Goal: Communication & Community: Answer question/provide support

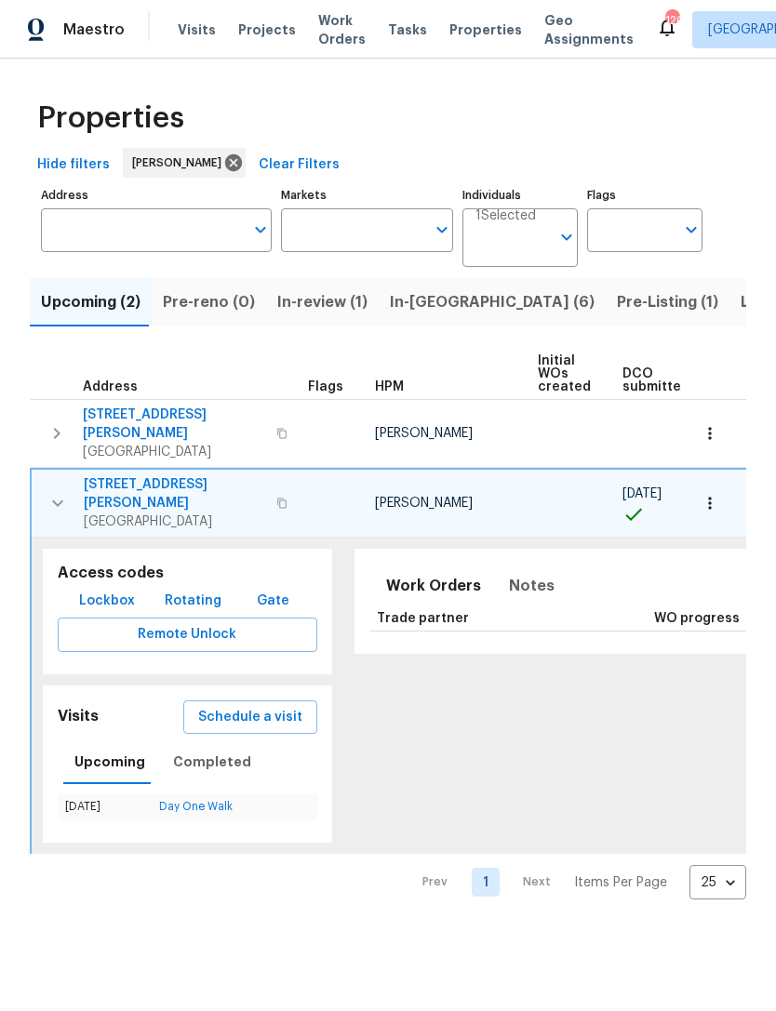
scroll to position [0, 470]
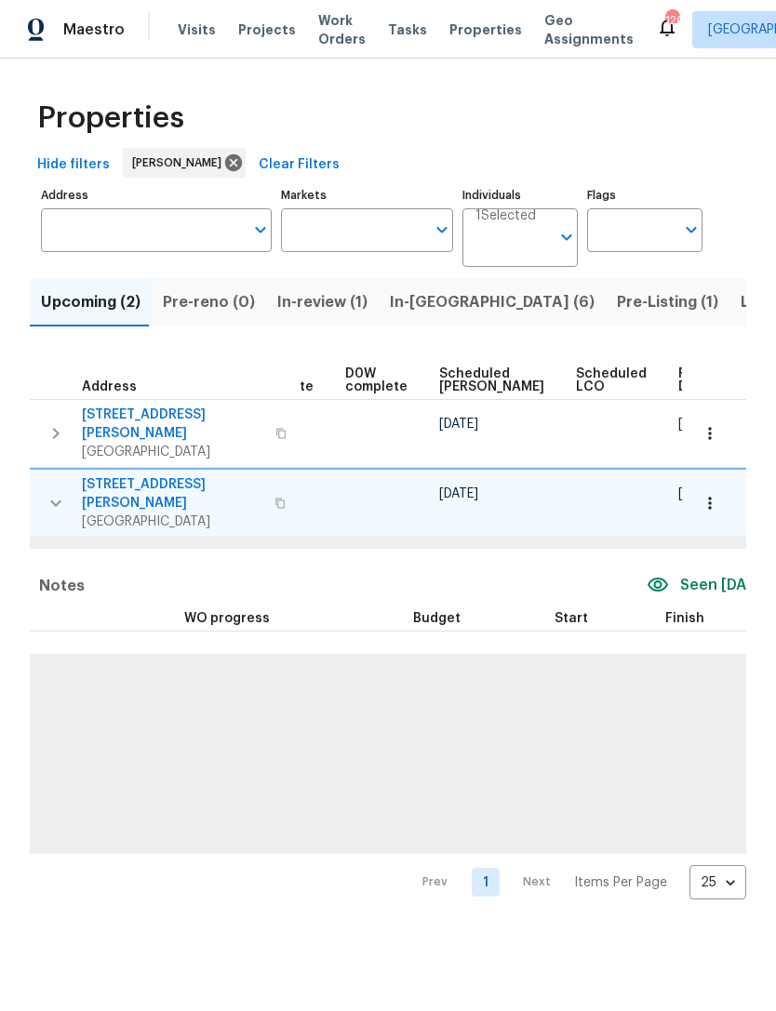
click at [331, 306] on span "In-review (1)" at bounding box center [322, 302] width 90 height 26
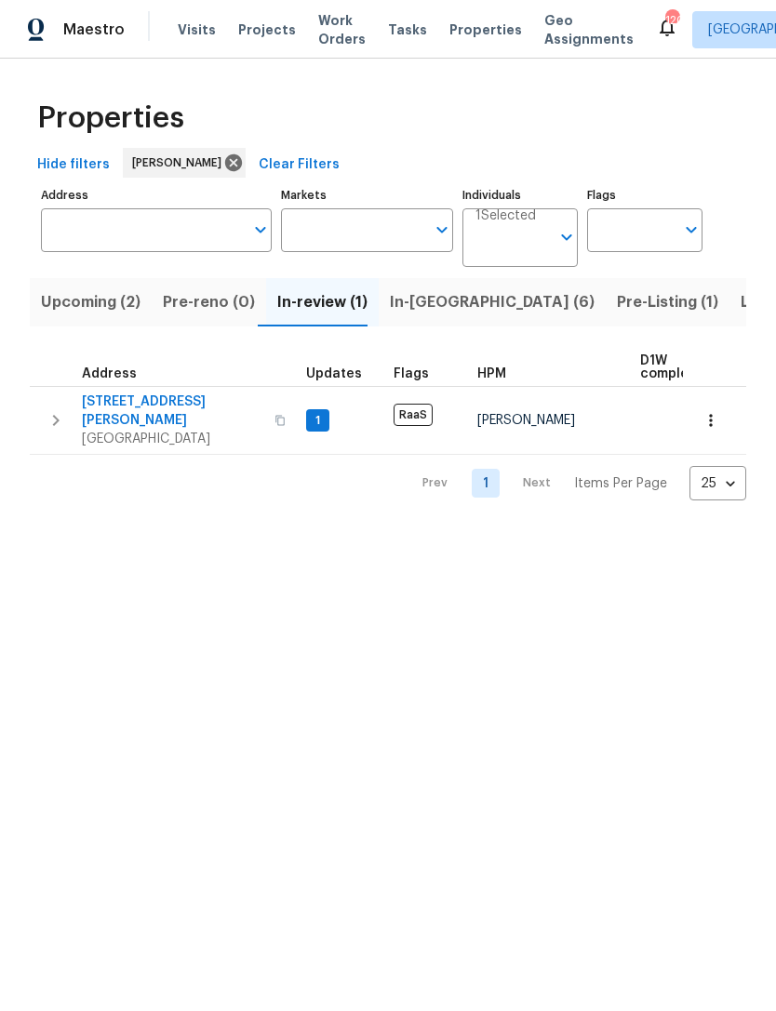
click at [73, 415] on button "button" at bounding box center [55, 421] width 37 height 56
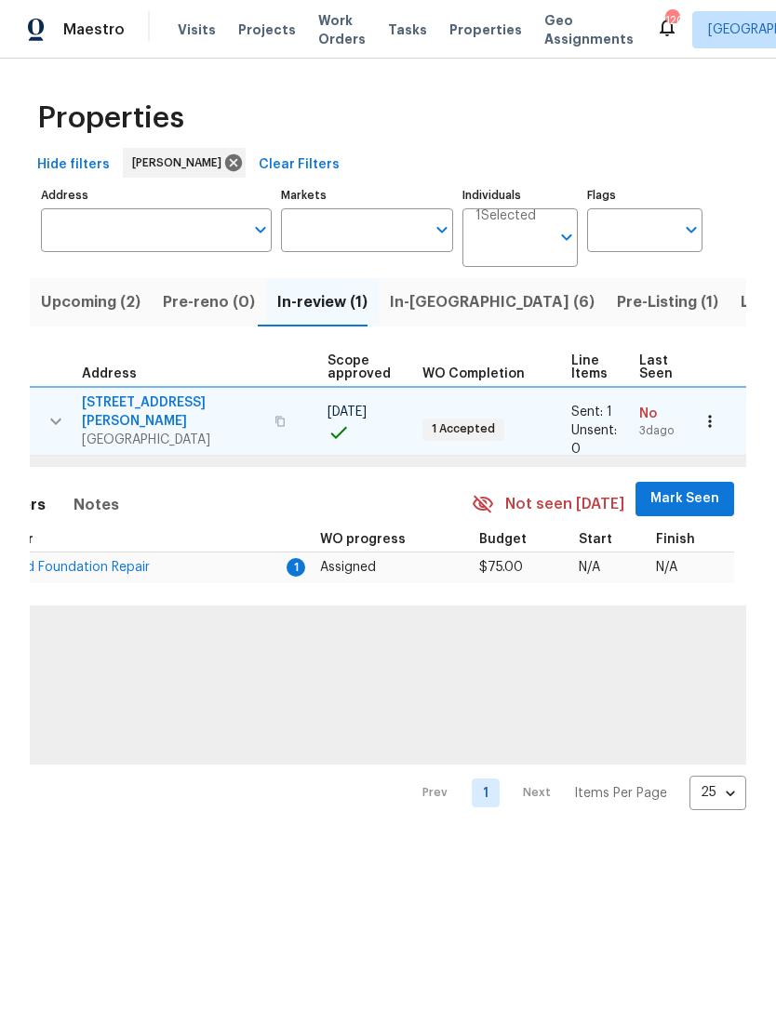
scroll to position [0, 408]
click at [674, 495] on span "Mark Seen" at bounding box center [685, 499] width 69 height 23
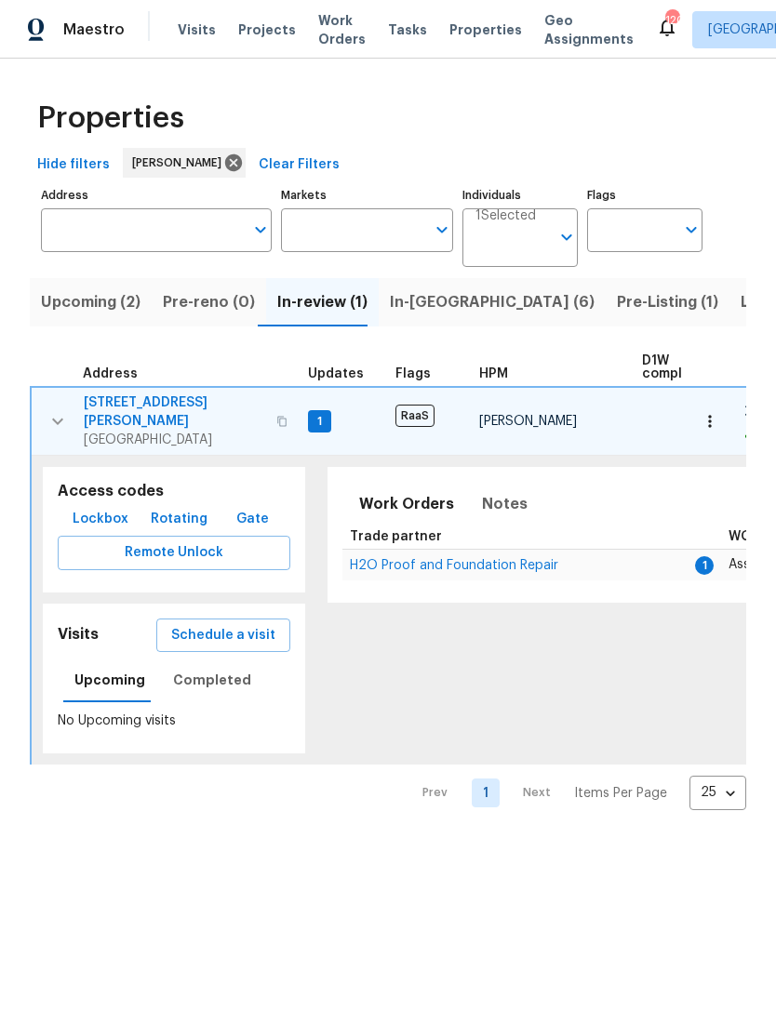
scroll to position [0, 0]
click at [463, 559] on span "H2O Proof and Foundation Repair" at bounding box center [454, 565] width 208 height 13
click at [45, 405] on button "button" at bounding box center [57, 422] width 37 height 56
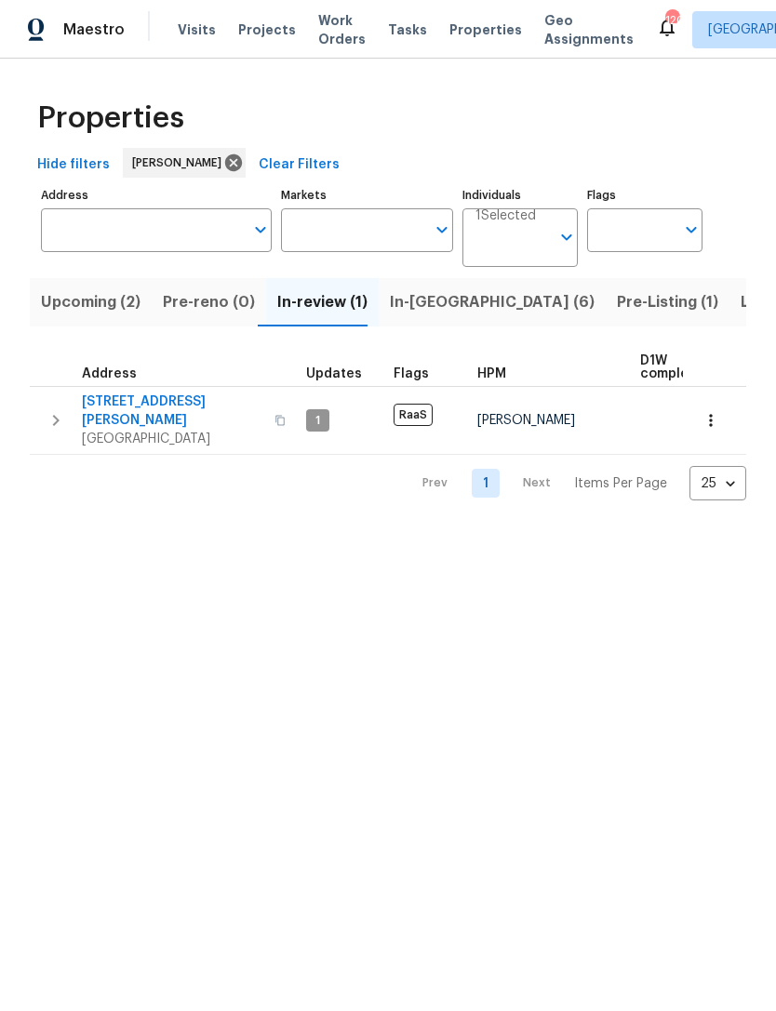
click at [440, 304] on span "In-[GEOGRAPHIC_DATA] (6)" at bounding box center [492, 302] width 205 height 26
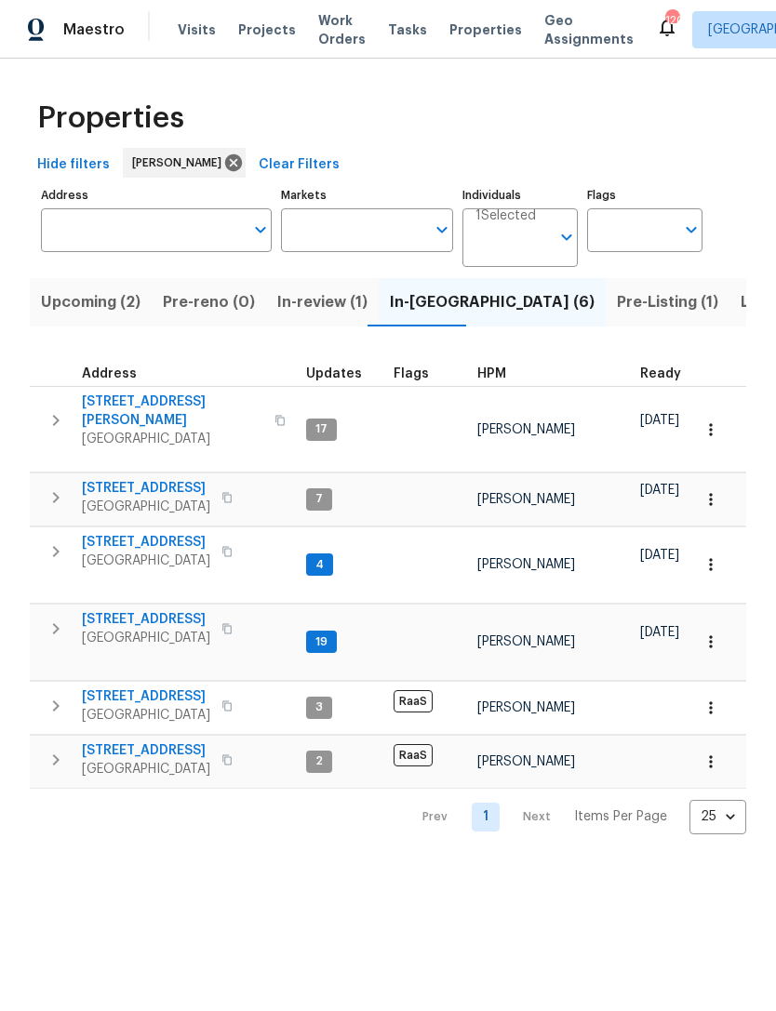
click at [58, 695] on icon "button" at bounding box center [56, 706] width 22 height 22
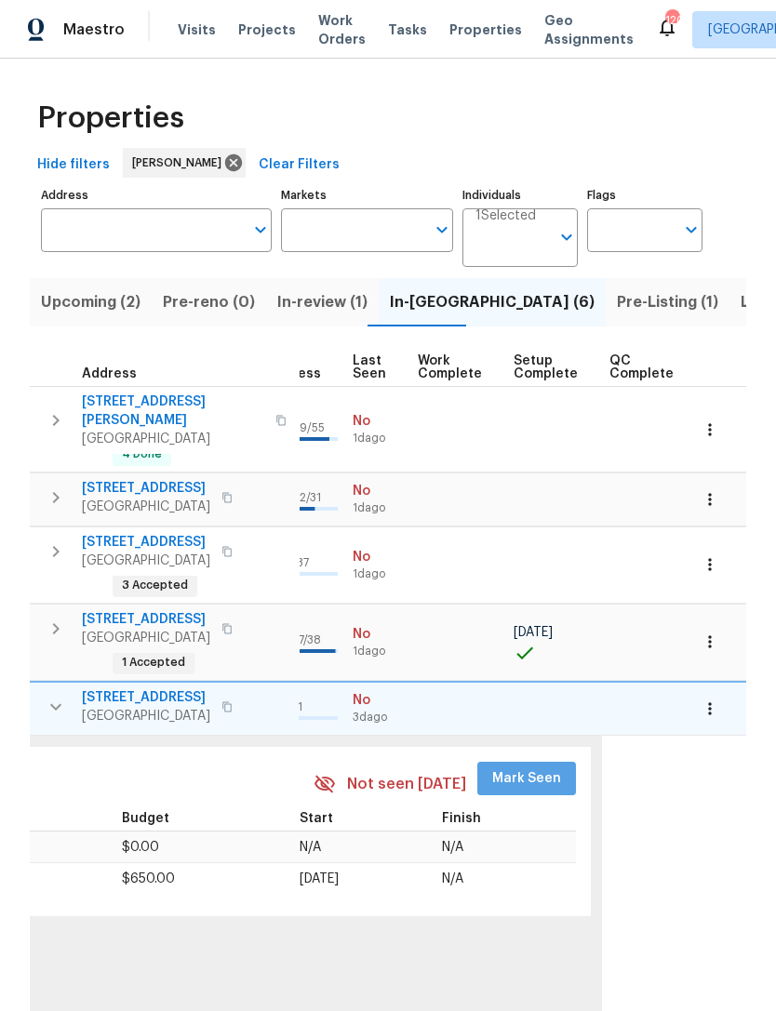
scroll to position [0, 891]
click at [520, 768] on span "Mark Seen" at bounding box center [528, 779] width 69 height 23
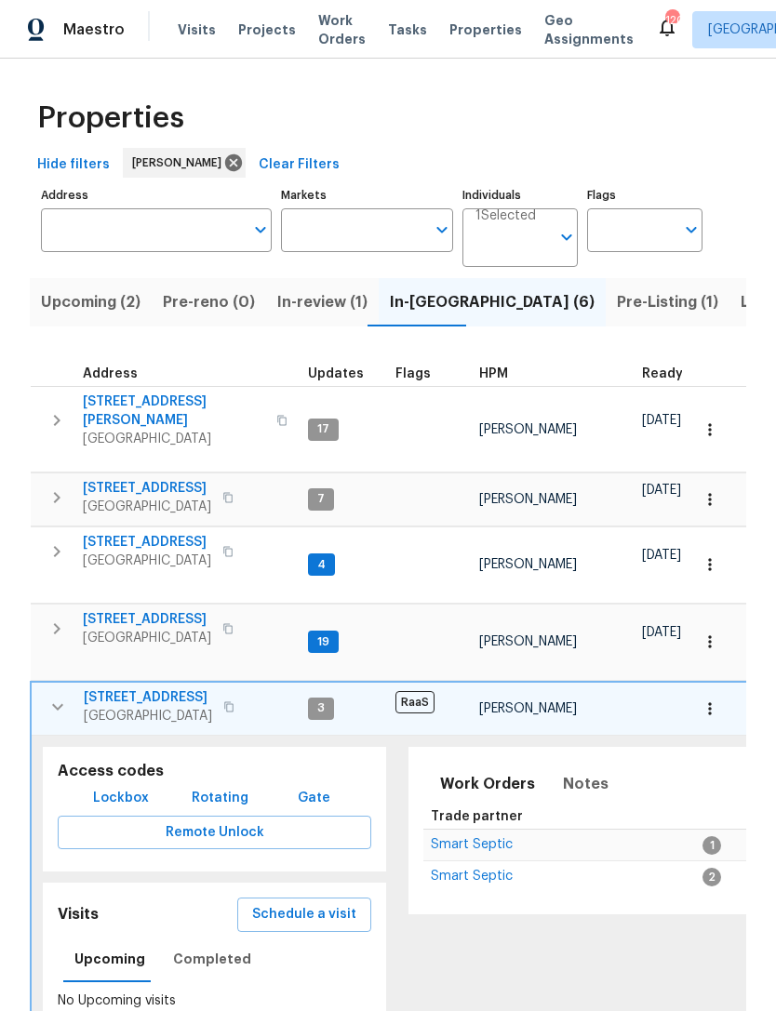
scroll to position [0, 0]
click at [58, 696] on icon "button" at bounding box center [58, 707] width 22 height 22
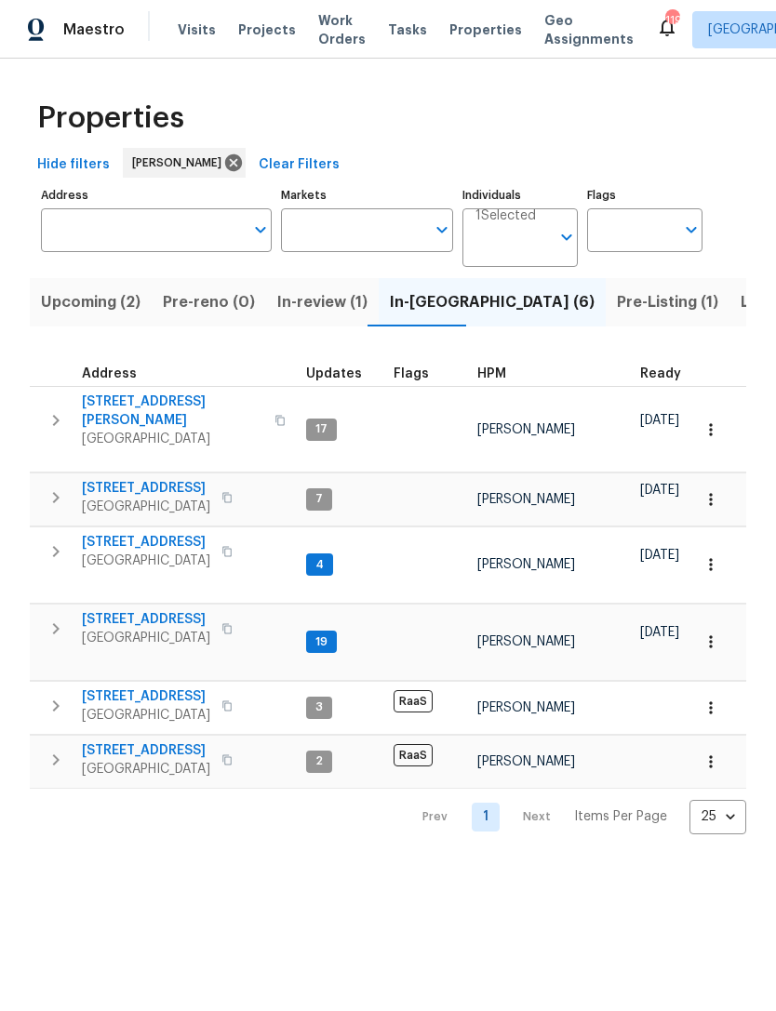
click at [617, 307] on span "Pre-Listing (1)" at bounding box center [667, 302] width 101 height 26
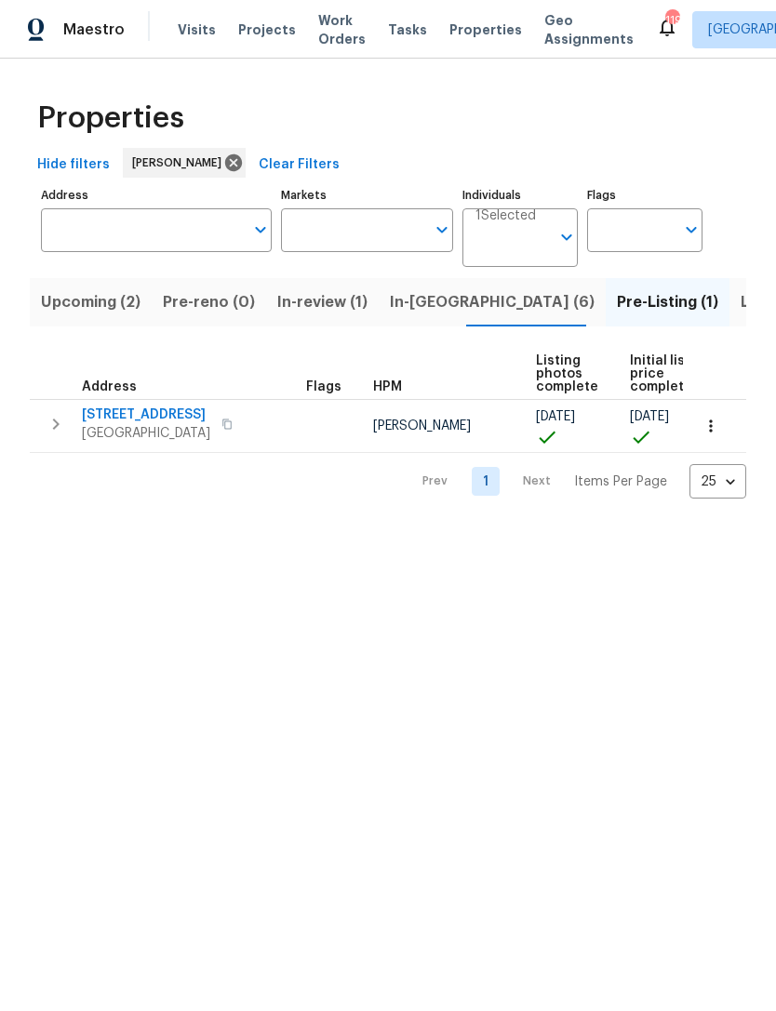
click at [98, 289] on button "Upcoming (2)" at bounding box center [91, 302] width 122 height 48
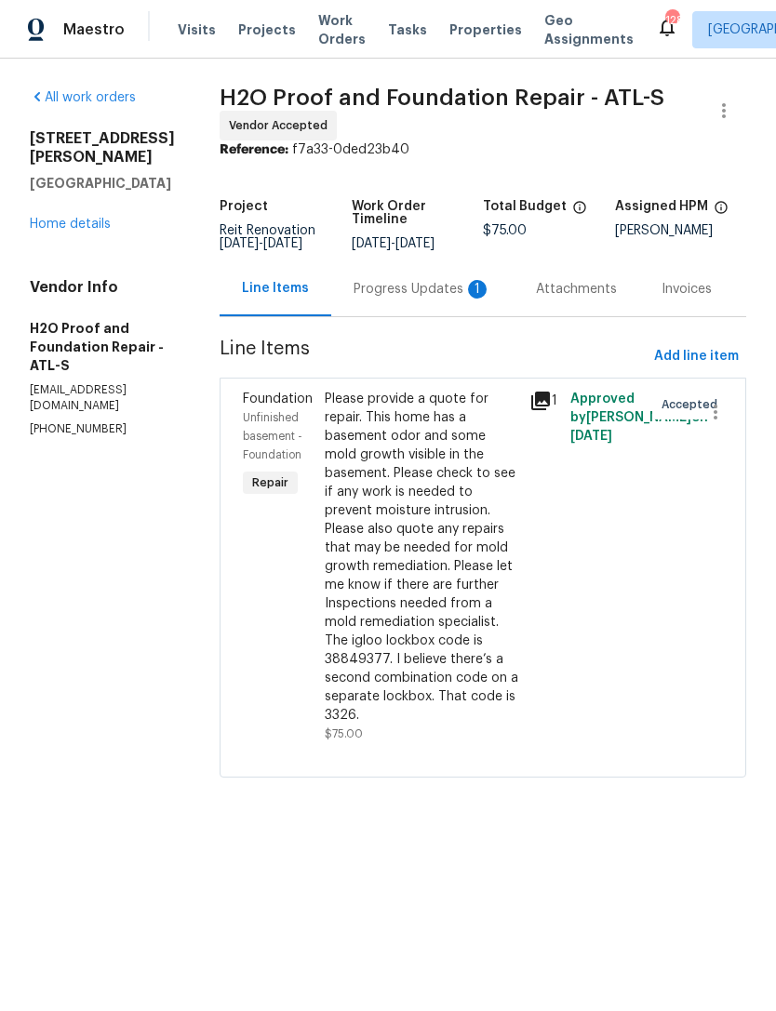
click at [377, 289] on div "Progress Updates 1" at bounding box center [423, 289] width 138 height 19
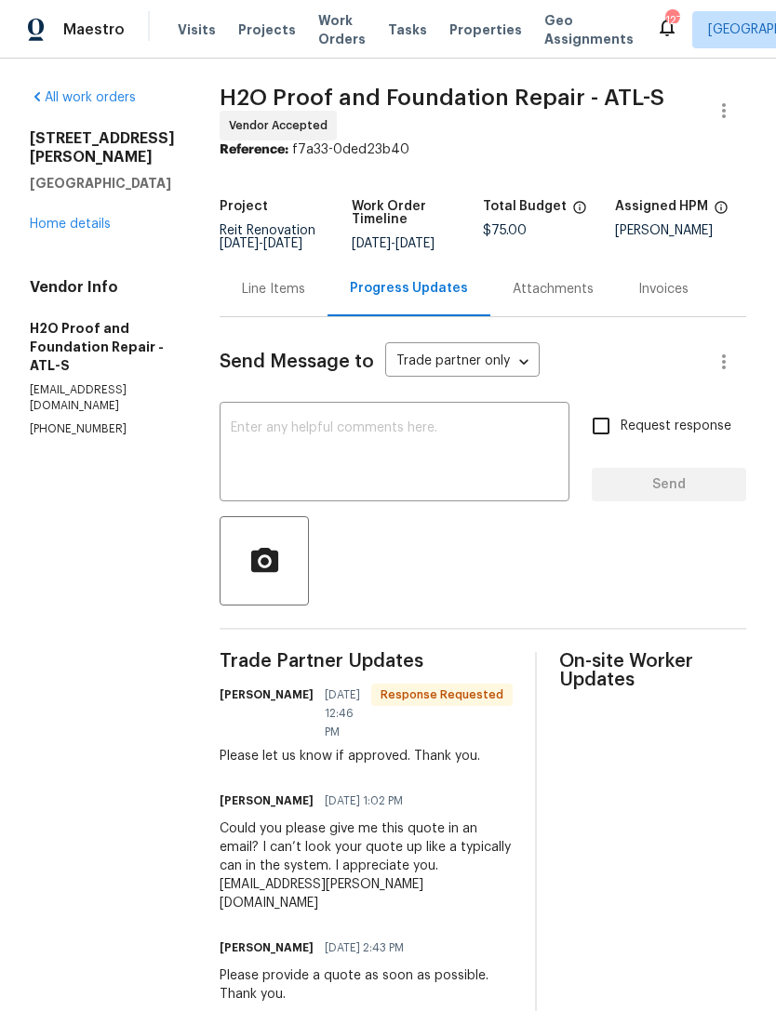
click at [428, 395] on div "Send Message to Trade partner only Trade partner only ​ x ​ Request response Se…" at bounding box center [483, 671] width 527 height 709
click at [383, 422] on textarea at bounding box center [395, 454] width 328 height 65
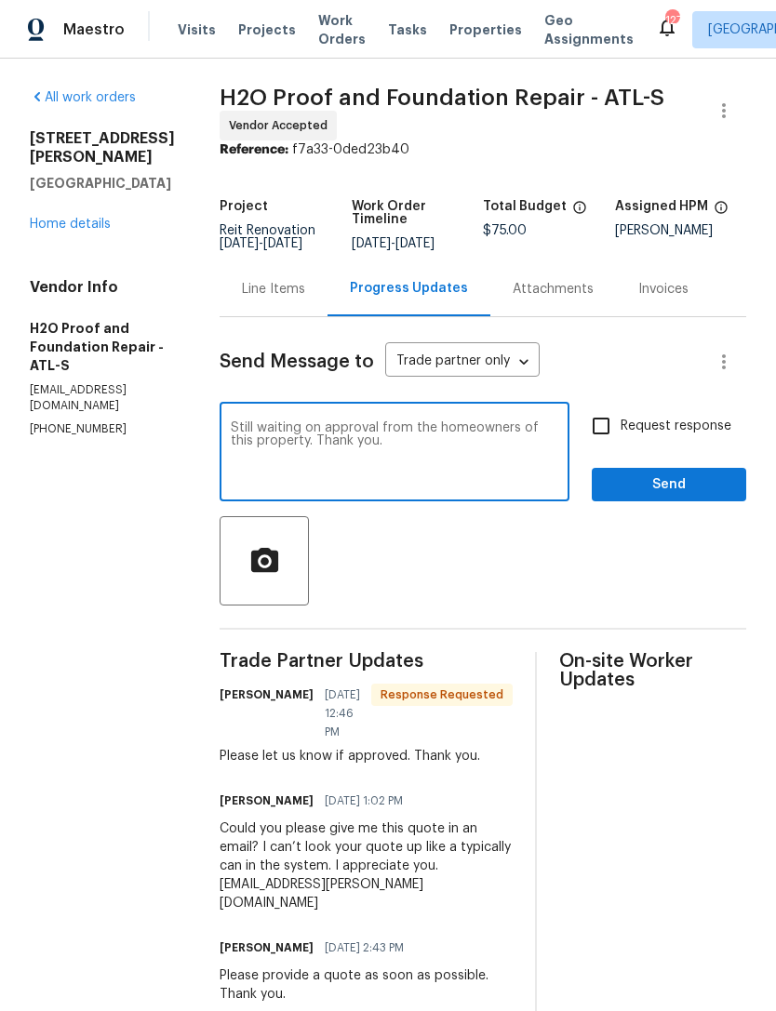
type textarea "Still waiting on approval from the homeowners of this property. Thank you."
click at [626, 474] on span "Send" at bounding box center [669, 485] width 125 height 23
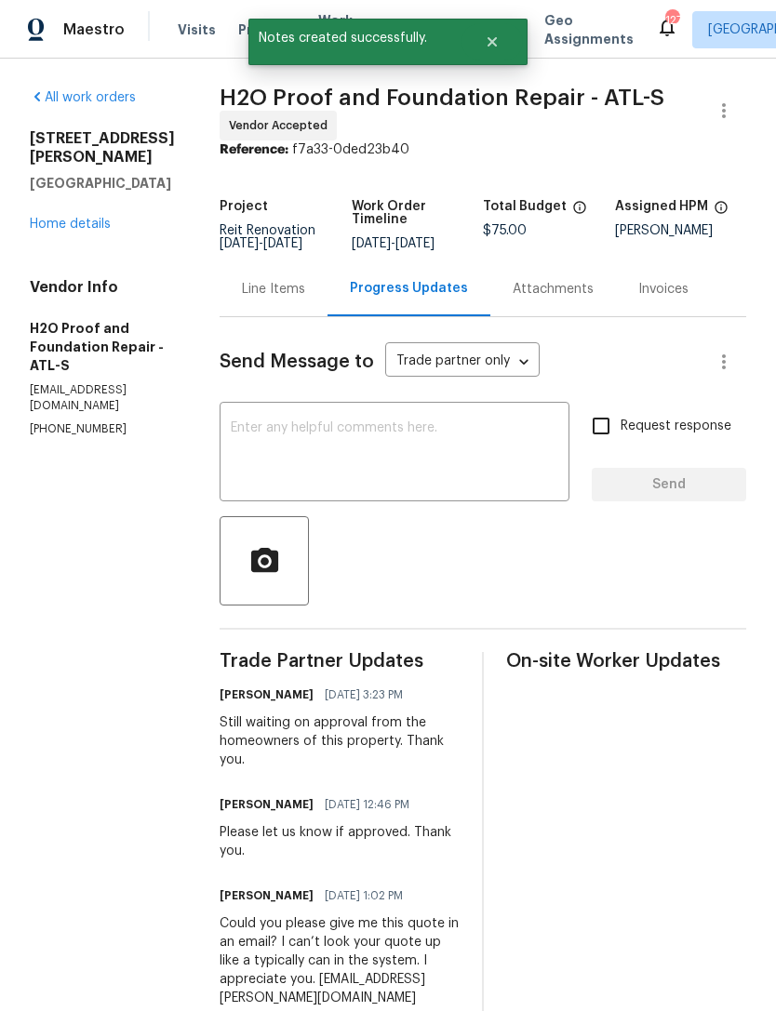
click at [76, 231] on link "Home details" at bounding box center [70, 224] width 81 height 13
